Goal: Find contact information: Find contact information

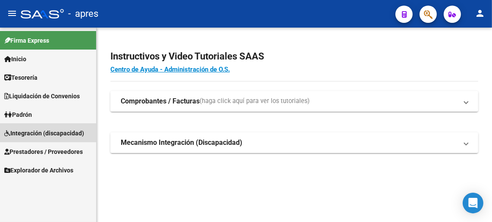
click at [36, 131] on span "Integración (discapacidad)" at bounding box center [44, 132] width 80 height 9
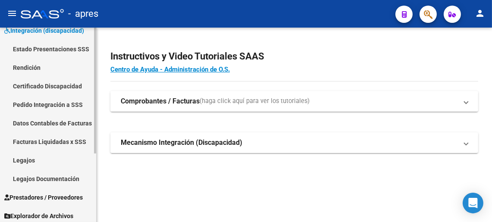
scroll to position [105, 0]
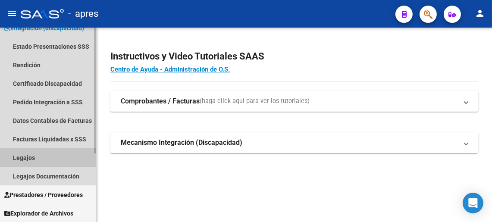
click at [29, 159] on link "Legajos" at bounding box center [48, 157] width 96 height 19
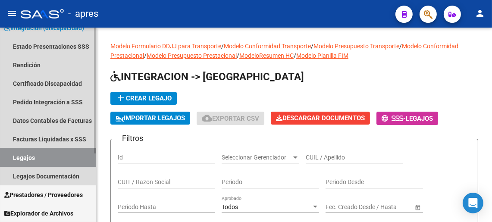
click at [15, 155] on link "Legajos" at bounding box center [48, 157] width 96 height 19
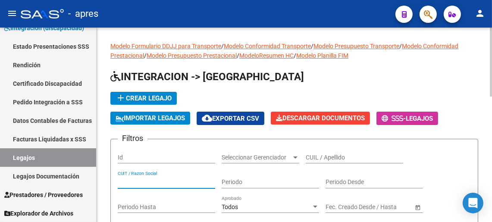
click at [162, 182] on input "CUIT / Razon Social" at bounding box center [166, 181] width 97 height 7
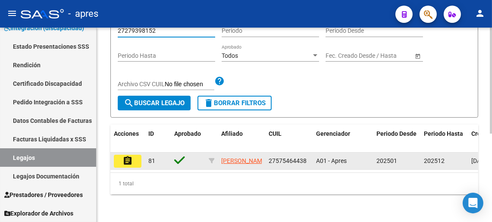
type input "27279398152"
click at [131, 156] on mat-icon "assignment" at bounding box center [127, 161] width 10 height 10
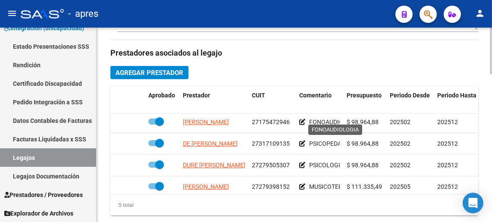
scroll to position [37, 0]
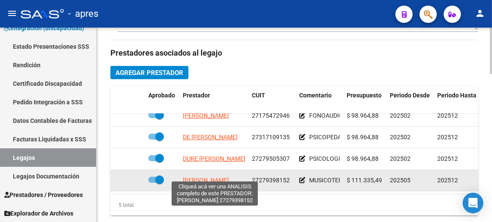
click at [218, 177] on span "[PERSON_NAME]" at bounding box center [206, 180] width 46 height 7
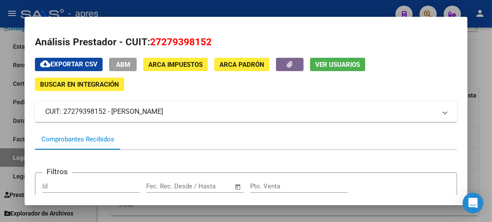
scroll to position [0, 0]
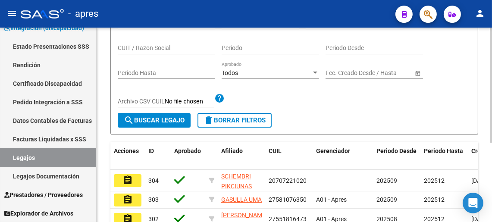
scroll to position [352, 0]
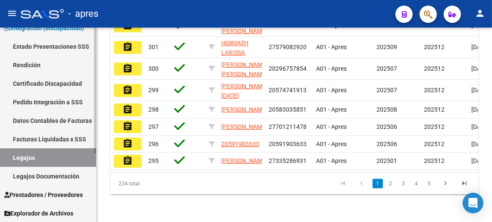
click at [54, 171] on link "Legajos Documentación" at bounding box center [48, 176] width 96 height 19
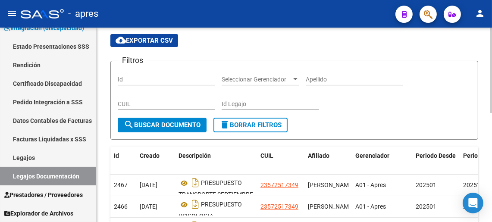
scroll to position [43, 0]
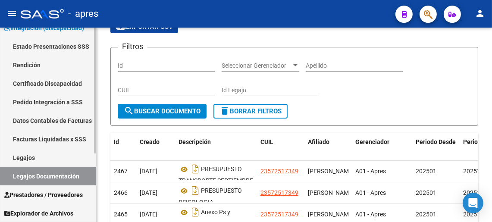
click at [36, 193] on span "Prestadores / Proveedores" at bounding box center [43, 194] width 78 height 9
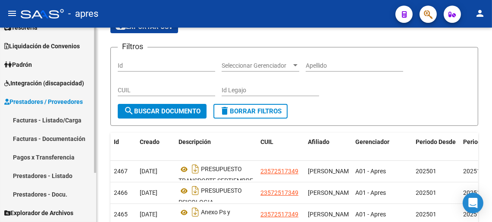
scroll to position [50, 0]
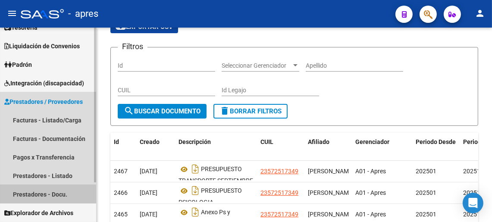
click at [42, 193] on link "Prestadores - Docu." at bounding box center [48, 194] width 96 height 19
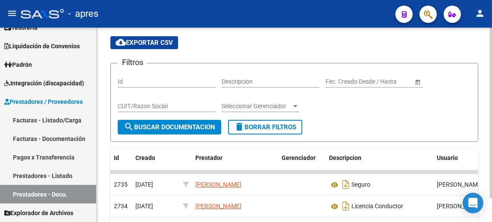
scroll to position [43, 0]
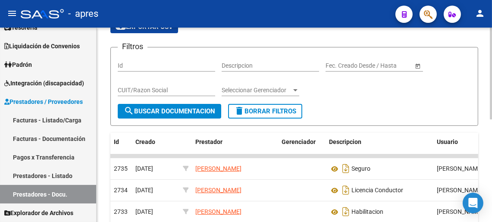
click at [166, 85] on div "CUIT/Razon Social" at bounding box center [166, 87] width 97 height 17
click at [115, 91] on form "Filtros Id Descripcion Fecha inicio – Fecha fin Fec. Creado Desde / Hasta 27939…" at bounding box center [294, 86] width 368 height 79
drag, startPoint x: 159, startPoint y: 94, endPoint x: 100, endPoint y: 87, distance: 58.9
click at [102, 88] on div "PRESTADORES -> Documentación Respaldatoria cloud_download Exportar CSV Filtros …" at bounding box center [294, 204] width 395 height 441
type input "27279398152"
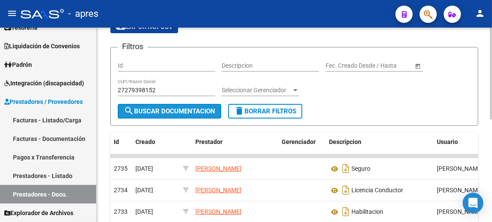
click at [161, 112] on span "search Buscar Documentacion" at bounding box center [169, 111] width 91 height 8
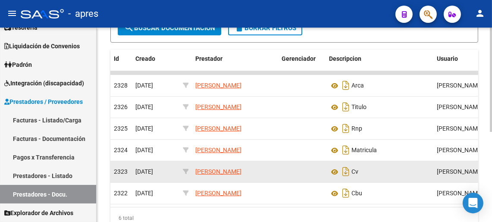
scroll to position [129, 0]
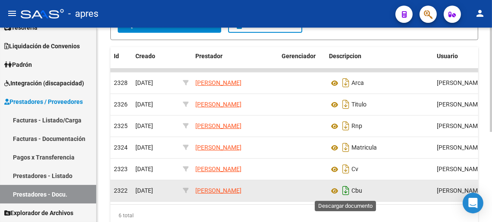
click at [349, 189] on icon "Descargar documento" at bounding box center [345, 191] width 11 height 14
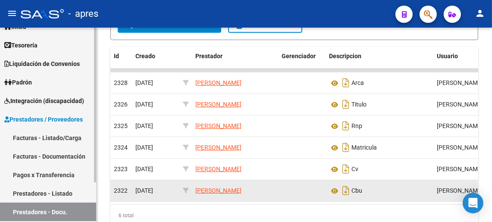
scroll to position [50, 0]
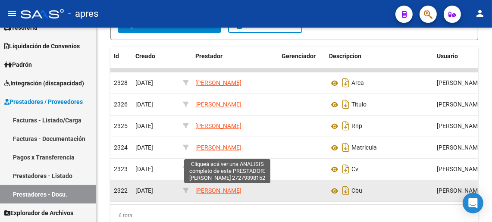
click at [240, 191] on span "[PERSON_NAME]" at bounding box center [218, 190] width 46 height 7
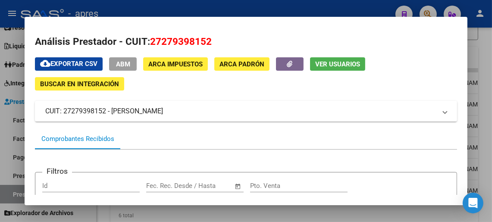
scroll to position [0, 0]
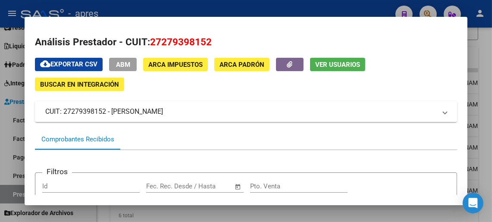
click at [441, 110] on mat-expansion-panel-header "CUIT: 27279398152 - [PERSON_NAME]" at bounding box center [246, 111] width 422 height 21
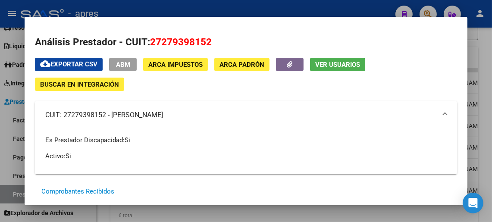
click at [441, 110] on mat-expansion-panel-header "CUIT: 27279398152 - [PERSON_NAME]" at bounding box center [246, 115] width 422 height 28
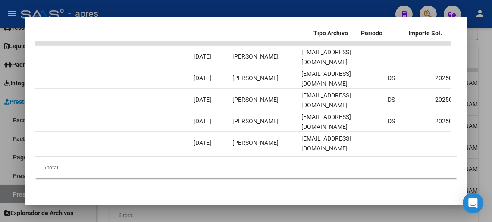
scroll to position [0, 940]
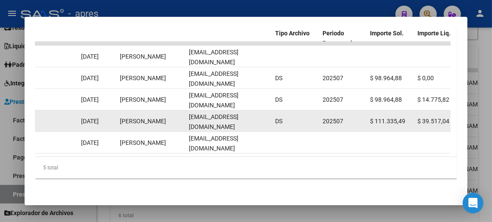
drag, startPoint x: 190, startPoint y: 114, endPoint x: 265, endPoint y: 114, distance: 75.0
click at [265, 114] on div "[EMAIL_ADDRESS][DOMAIN_NAME]" at bounding box center [228, 121] width 79 height 18
drag, startPoint x: 188, startPoint y: 113, endPoint x: 254, endPoint y: 110, distance: 66.0
click at [271, 111] on div "3109 Integración Factura C: 3 - 889 $ 111.335,49 [DATE] [DATE] [DATE] - [DATE] …" at bounding box center [25, 121] width 1861 height 22
copy span "[EMAIL_ADDRESS][DOMAIN_NAME]"
